Goal: Find specific fact: Find specific fact

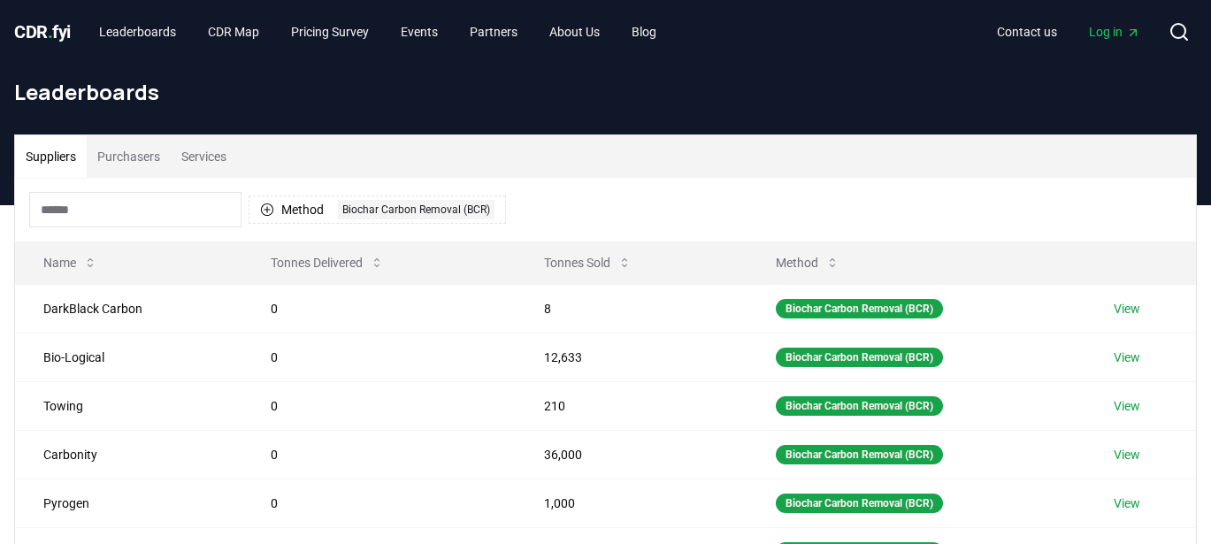
scroll to position [136, 0]
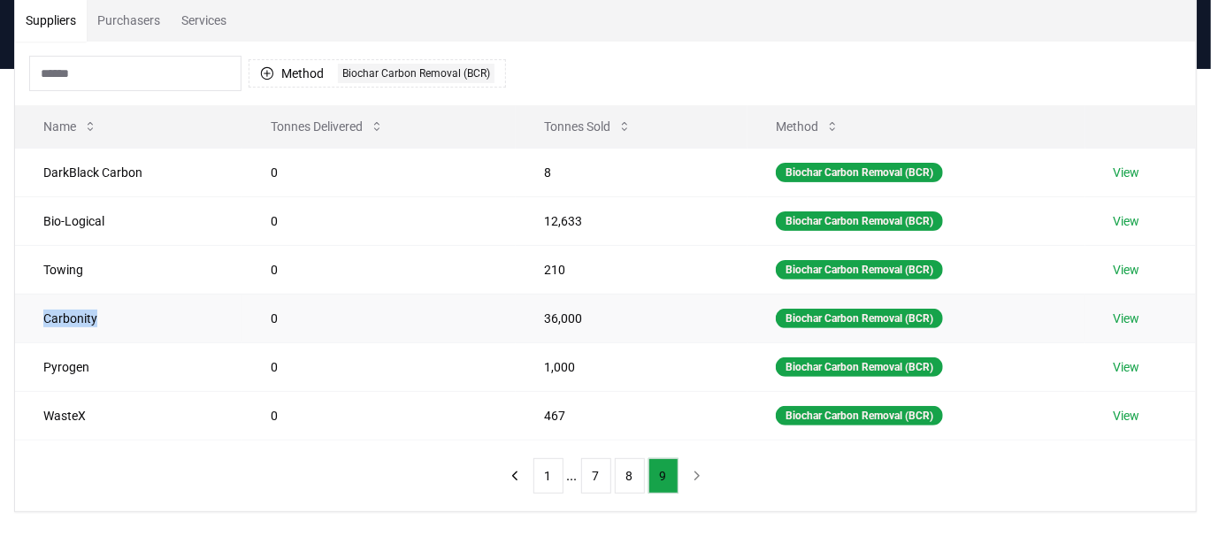
drag, startPoint x: 104, startPoint y: 310, endPoint x: 43, endPoint y: 322, distance: 62.3
click at [43, 322] on td "Carbonity" at bounding box center [128, 318] width 227 height 49
copy td "Carbonity"
click at [592, 315] on td "36,000" at bounding box center [632, 318] width 232 height 49
click at [645, 470] on ul "1 ... 7 8 9" at bounding box center [605, 475] width 145 height 35
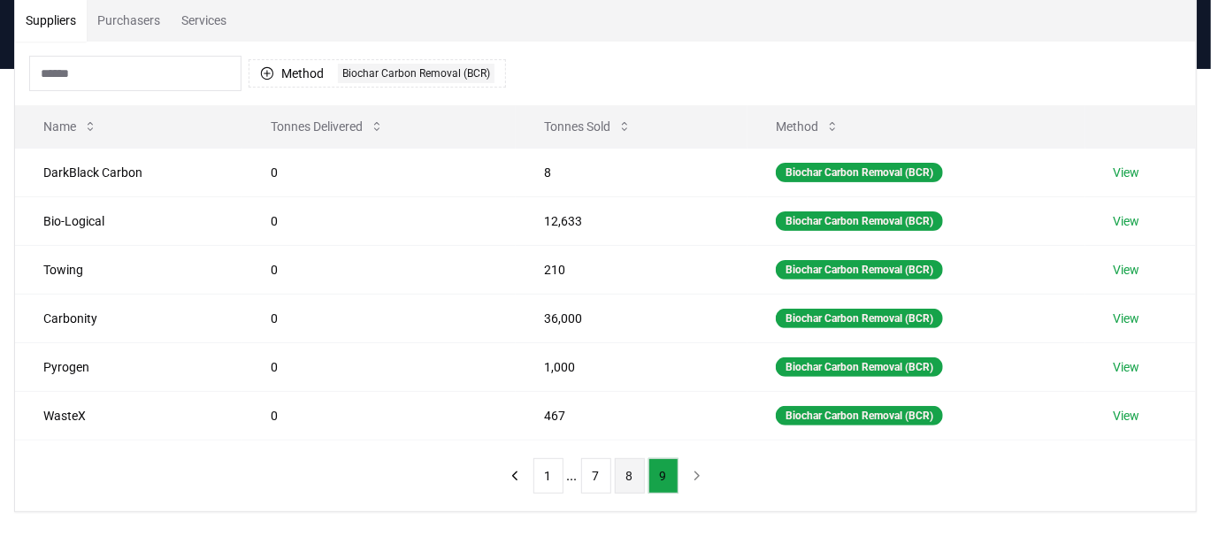
click at [630, 467] on button "8" at bounding box center [630, 475] width 30 height 35
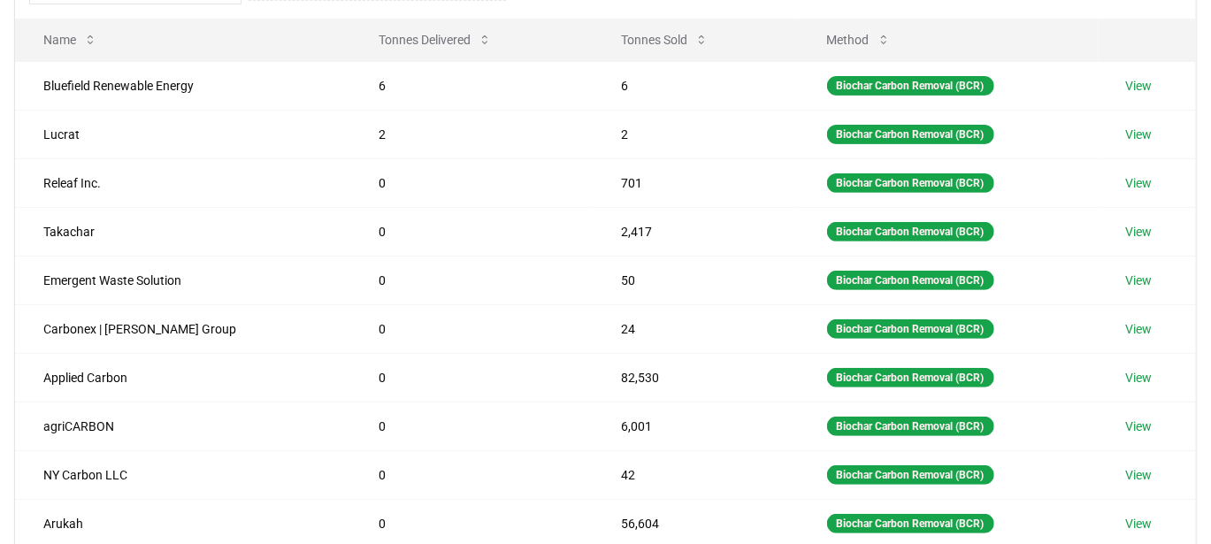
scroll to position [234, 0]
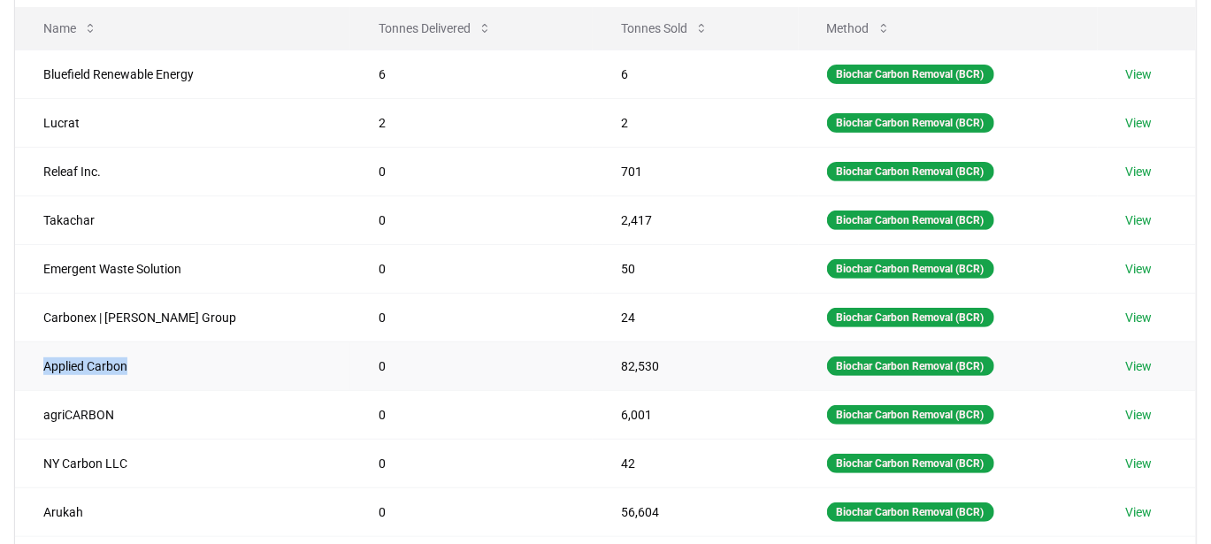
drag, startPoint x: 134, startPoint y: 358, endPoint x: 38, endPoint y: 372, distance: 97.4
click at [38, 372] on td "Applied Carbon" at bounding box center [182, 365] width 335 height 49
copy td "Applied Carbon"
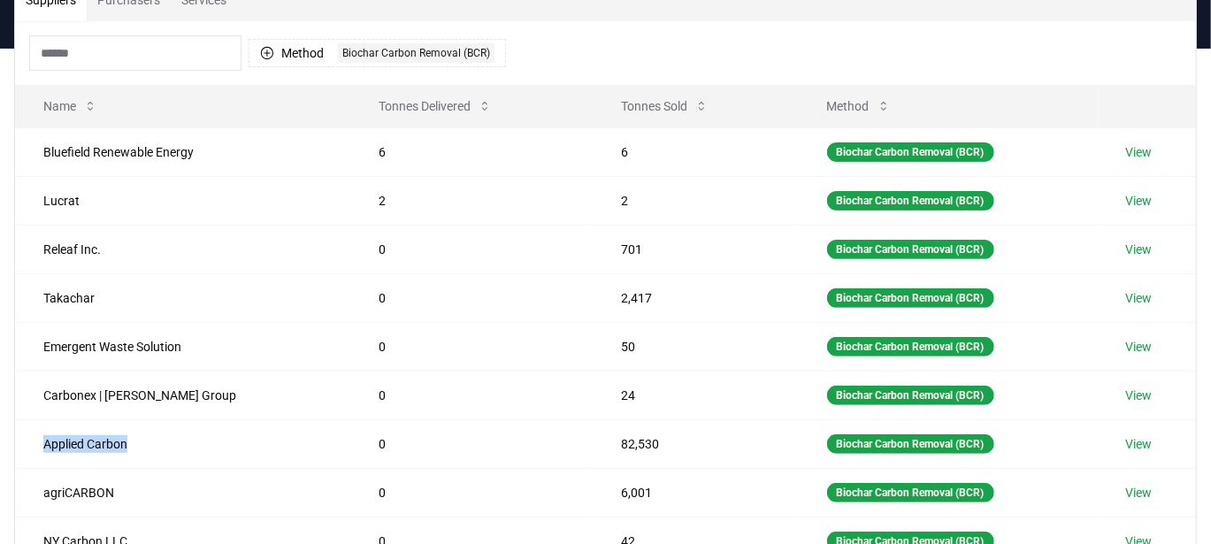
scroll to position [155, 0]
